Goal: Transaction & Acquisition: Purchase product/service

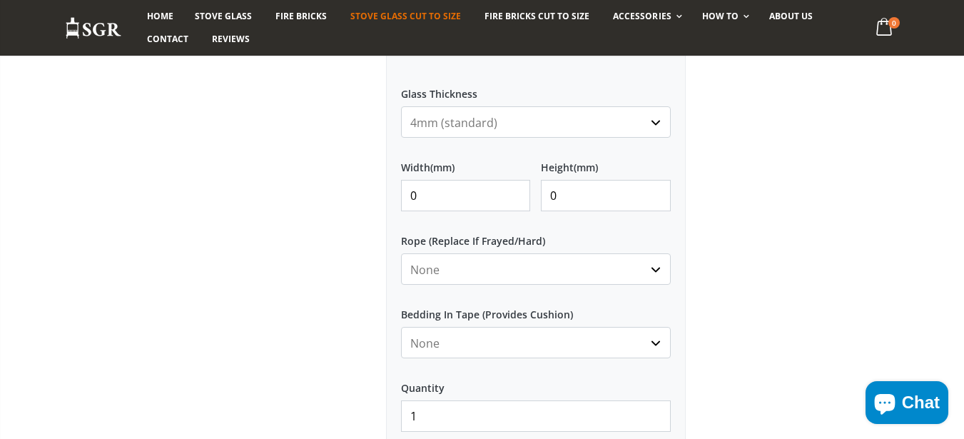
click at [483, 199] on input "0" at bounding box center [466, 195] width 130 height 31
type input "250"
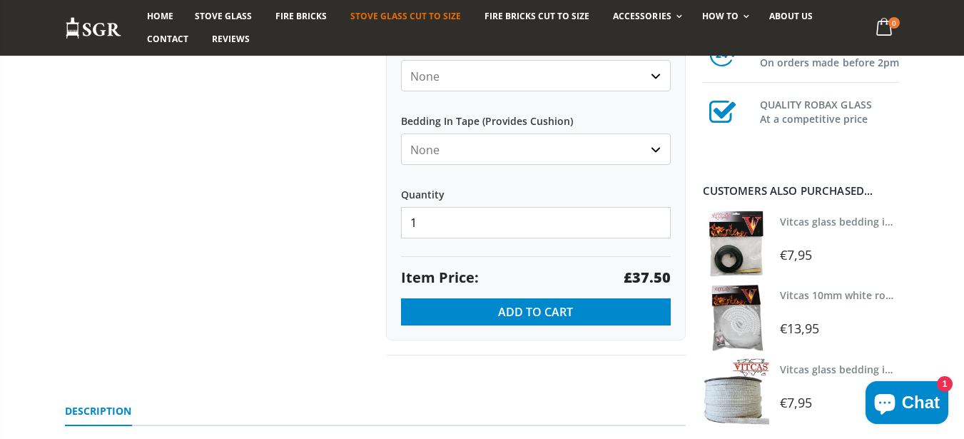
scroll to position [949, 0]
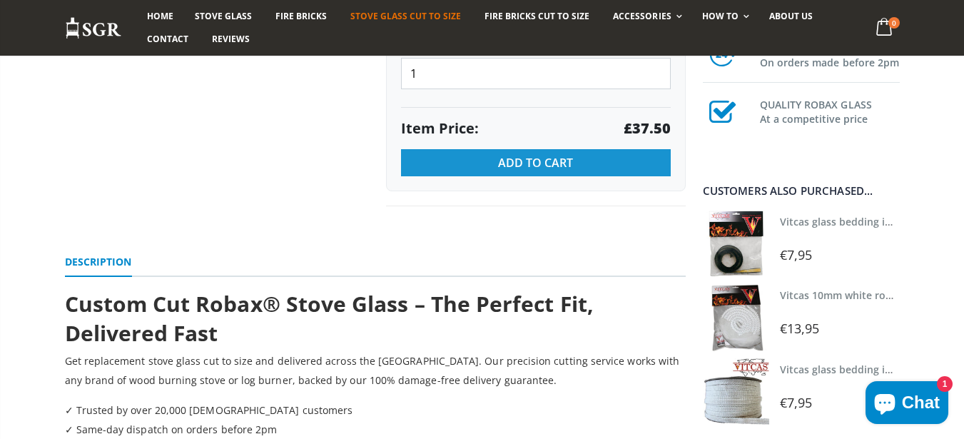
type input "250"
click at [520, 163] on span "Add to Cart" at bounding box center [535, 163] width 75 height 16
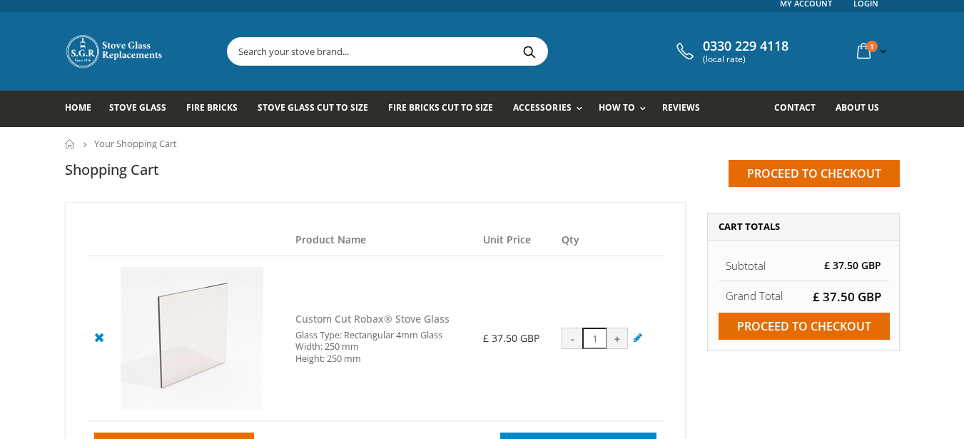
scroll to position [86, 0]
